Goal: Navigation & Orientation: Understand site structure

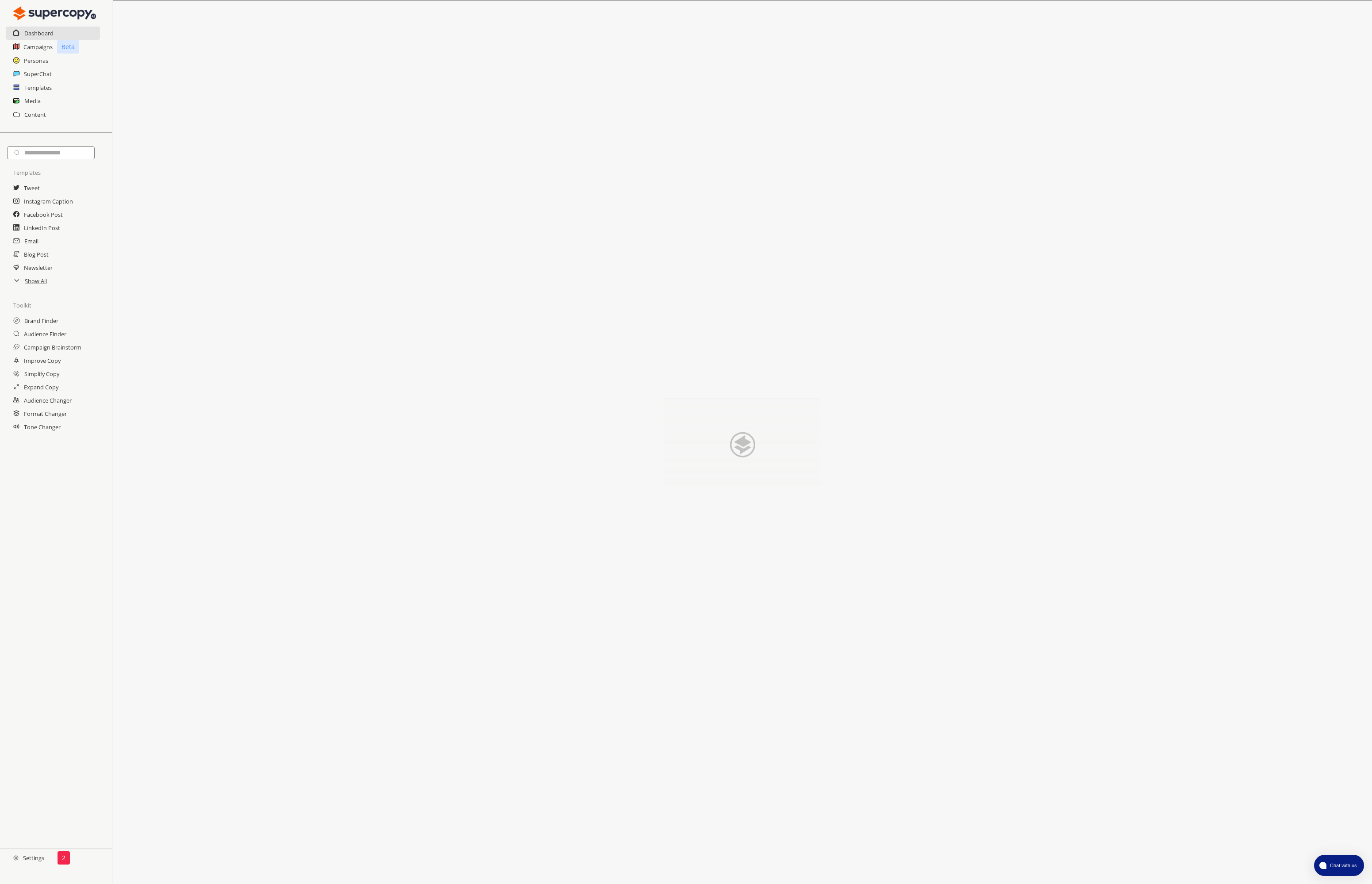
click at [52, 857] on h2 "Settings" at bounding box center [29, 858] width 57 height 17
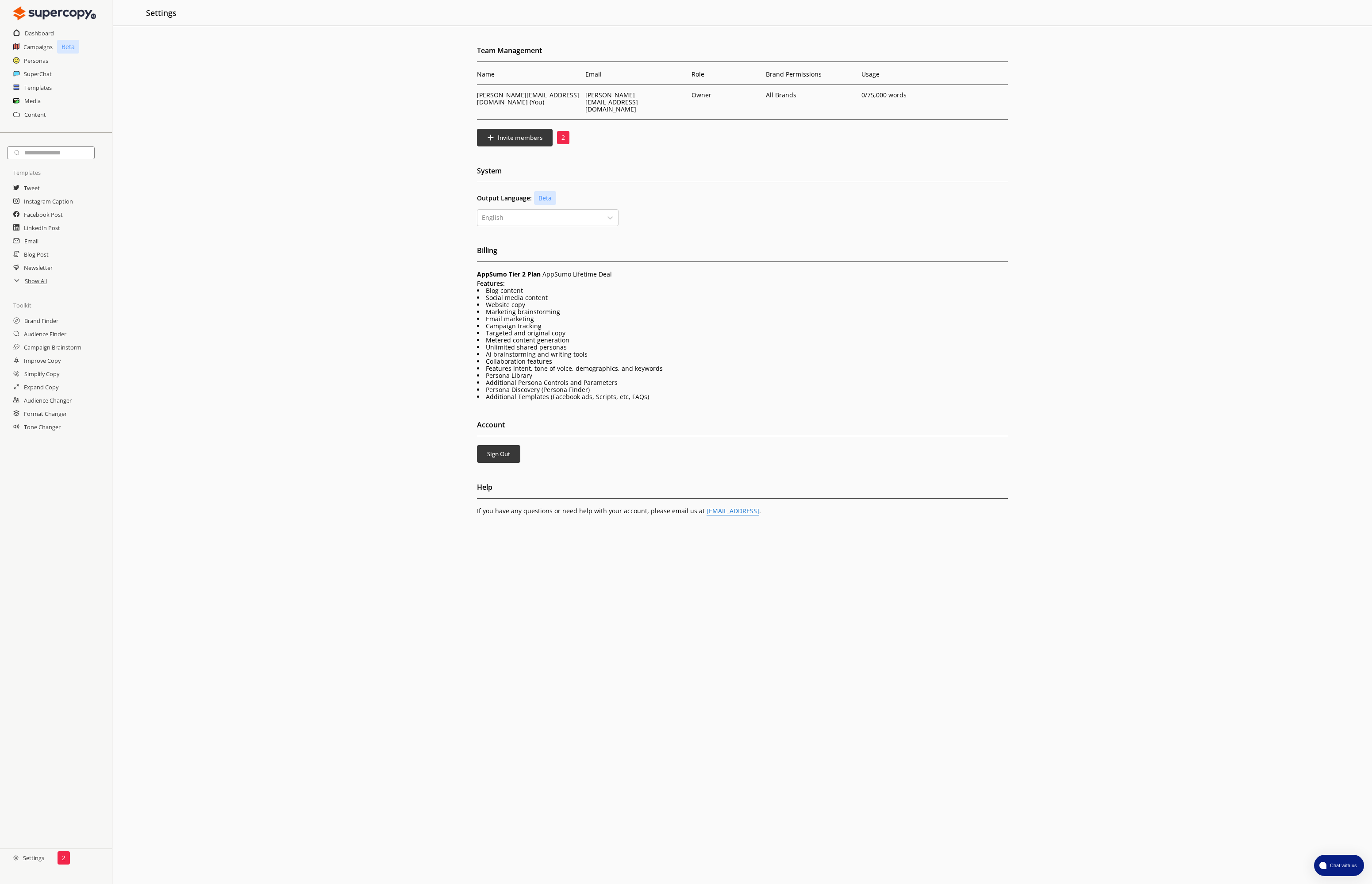
click at [562, 134] on p "2" at bounding box center [563, 137] width 4 height 7
click at [33, 283] on h2 "Show All" at bounding box center [36, 280] width 23 height 13
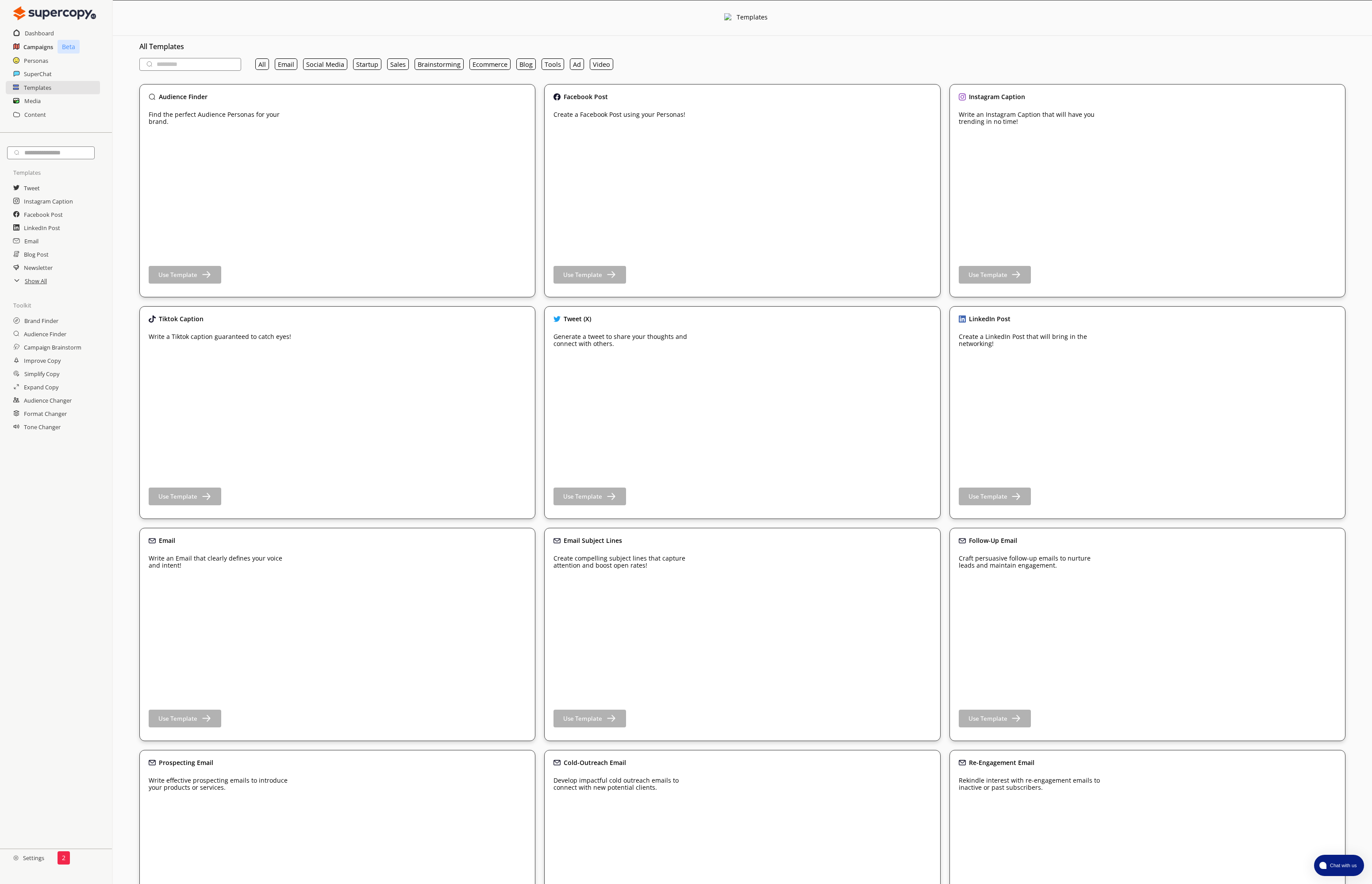
click at [44, 42] on h2 "Campaigns" at bounding box center [39, 47] width 30 height 13
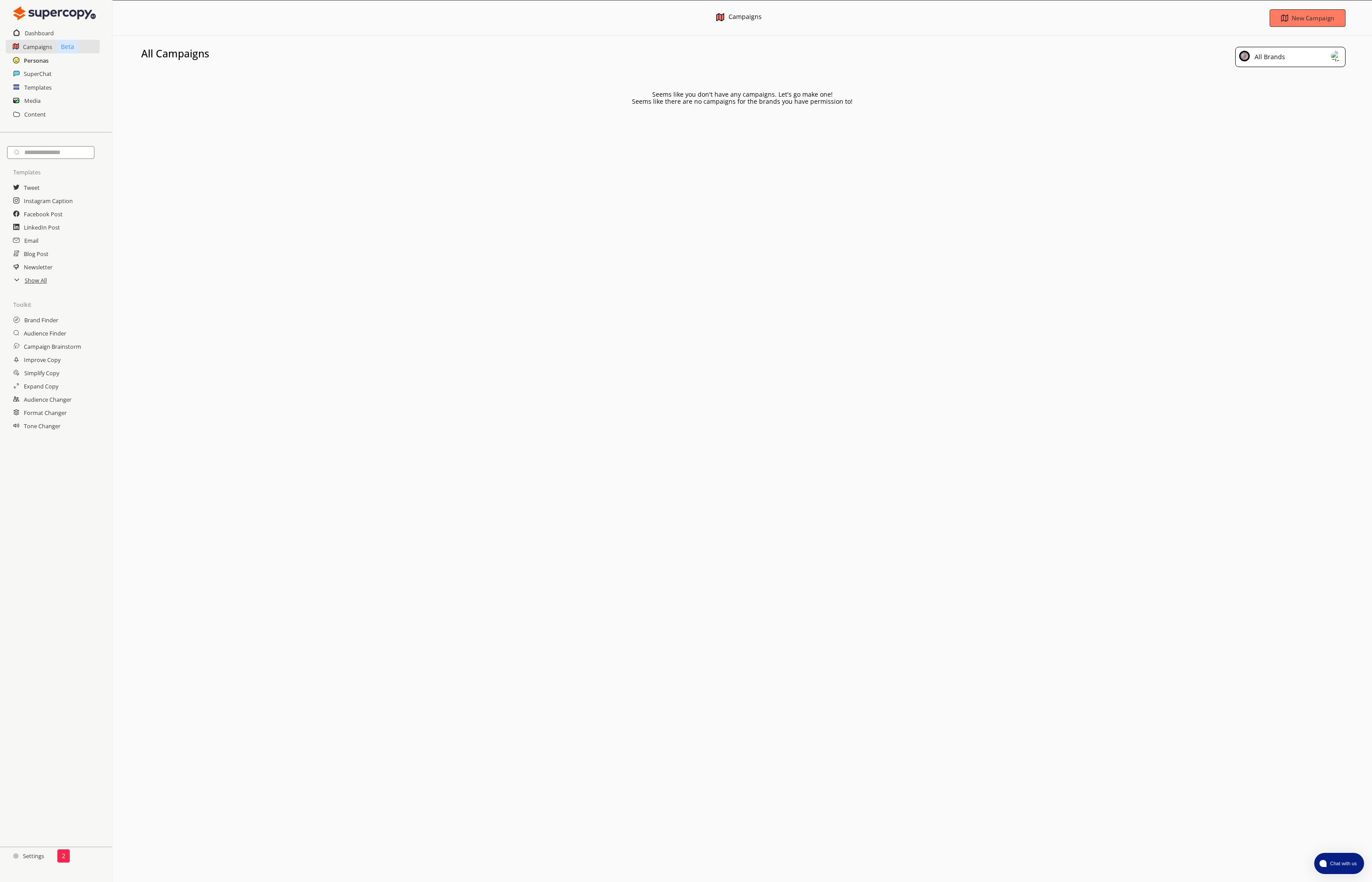
click at [35, 64] on h2 "Personas" at bounding box center [36, 60] width 25 height 13
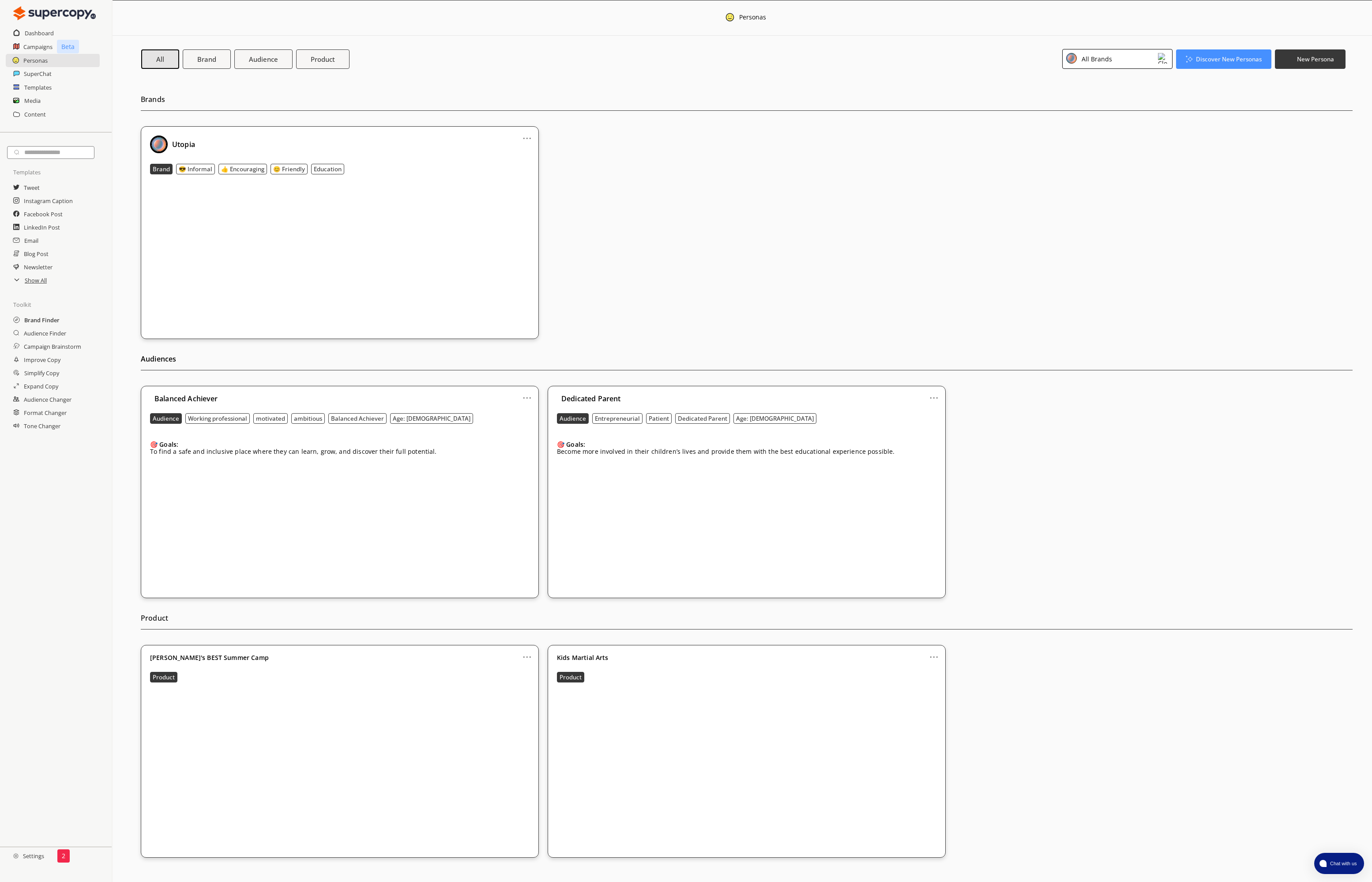
click at [33, 322] on h2 "Brand Finder" at bounding box center [42, 319] width 35 height 13
